Goal: Check status: Check status

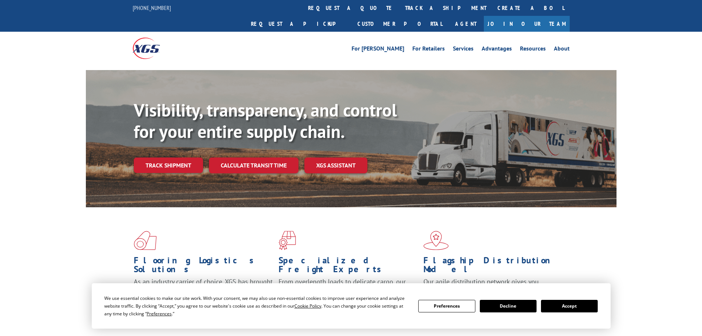
click at [400, 9] on link "track a shipment" at bounding box center [446, 8] width 93 height 16
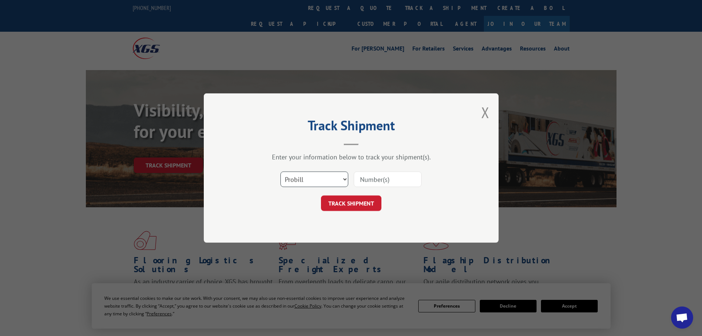
click at [313, 177] on select "Select category... Probill BOL PO" at bounding box center [314, 178] width 68 height 15
select select "bol"
click at [280, 171] on select "Select category... Probill BOL PO" at bounding box center [314, 178] width 68 height 15
click at [371, 180] on input at bounding box center [388, 178] width 68 height 15
paste input "5529277"
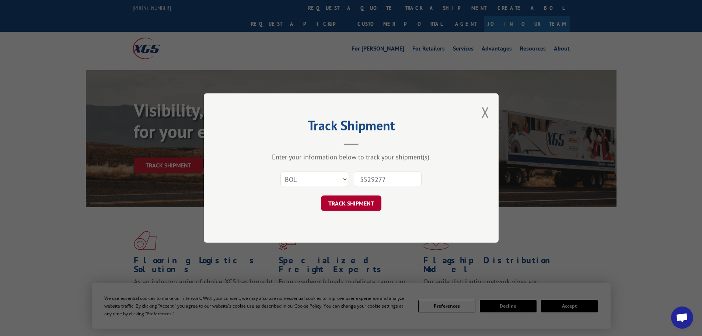
type input "5529277"
click at [368, 204] on button "TRACK SHIPMENT" at bounding box center [351, 202] width 60 height 15
